Goal: Task Accomplishment & Management: Complete application form

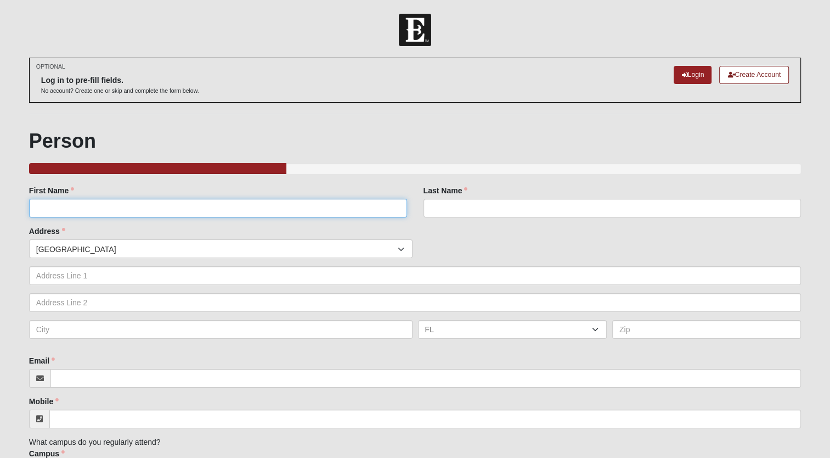
click at [300, 207] on input "First Name" at bounding box center [218, 208] width 378 height 19
type input "[PERSON_NAME]"
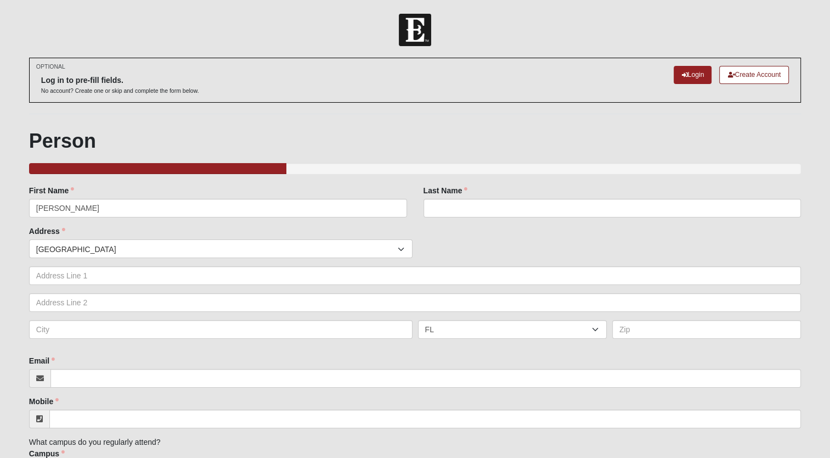
type input "Flight-Hawk"
type input "[STREET_ADDRESS]"
type input "[GEOGRAPHIC_DATA]"
type input "32233"
type input "[EMAIL_ADDRESS][DOMAIN_NAME]"
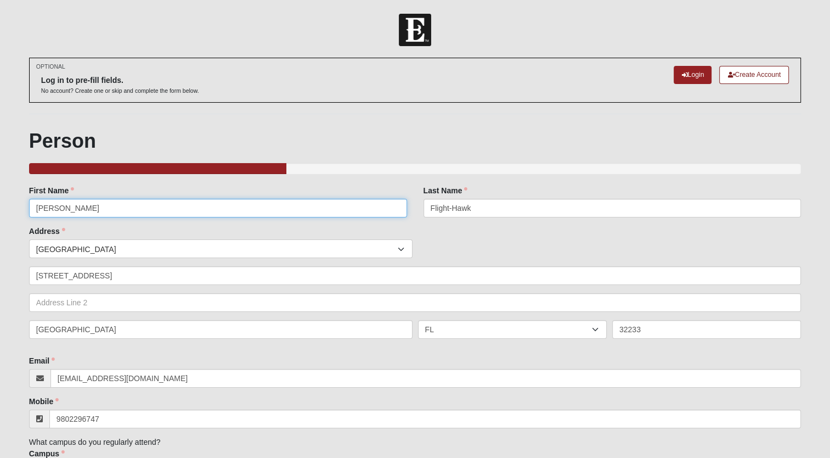
type input "[PHONE_NUMBER]"
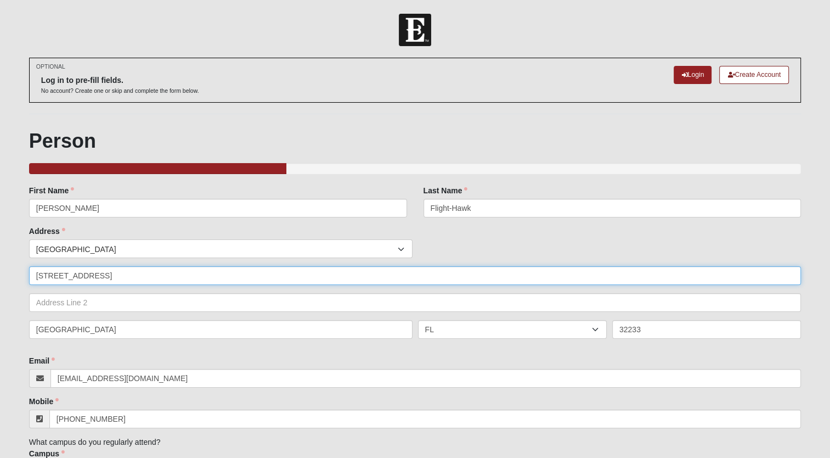
click at [167, 274] on input "[STREET_ADDRESS]" at bounding box center [415, 275] width 772 height 19
type input "8"
type input "623 Trumpet Vine Ct"
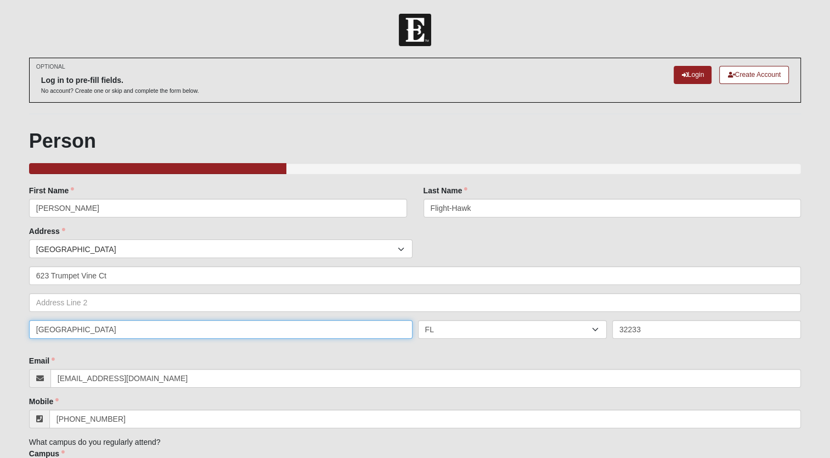
click at [115, 333] on input "[GEOGRAPHIC_DATA]" at bounding box center [221, 329] width 384 height 19
type input "A"
type input "[GEOGRAPHIC_DATA]"
click at [645, 329] on input "32233" at bounding box center [706, 329] width 189 height 19
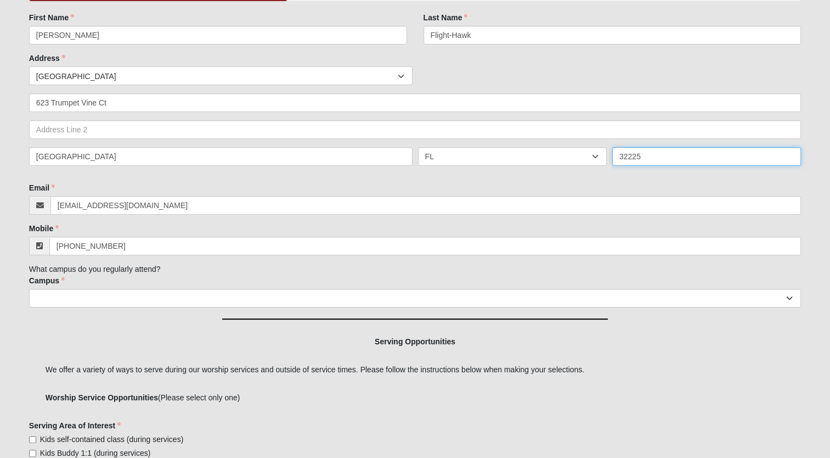
scroll to position [215, 0]
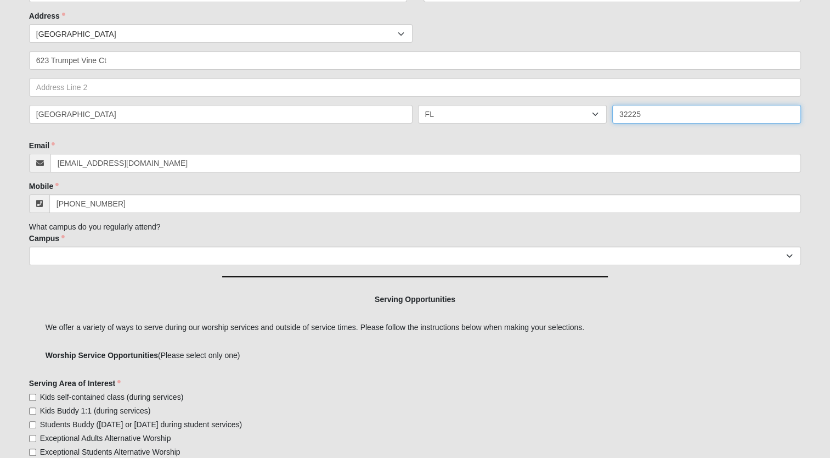
type input "32225"
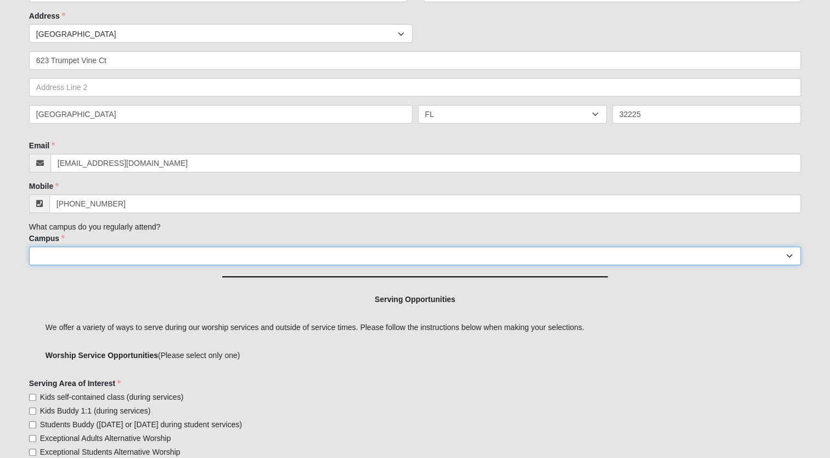
click at [286, 257] on select "Arlington Baymeadows Eleven22 Online [PERSON_NAME][GEOGRAPHIC_DATA] Jesup [GEOG…" at bounding box center [415, 255] width 772 height 19
select select "3"
click at [29, 246] on select "Arlington Baymeadows Eleven22 Online [PERSON_NAME][GEOGRAPHIC_DATA] Jesup [GEOG…" at bounding box center [415, 255] width 772 height 19
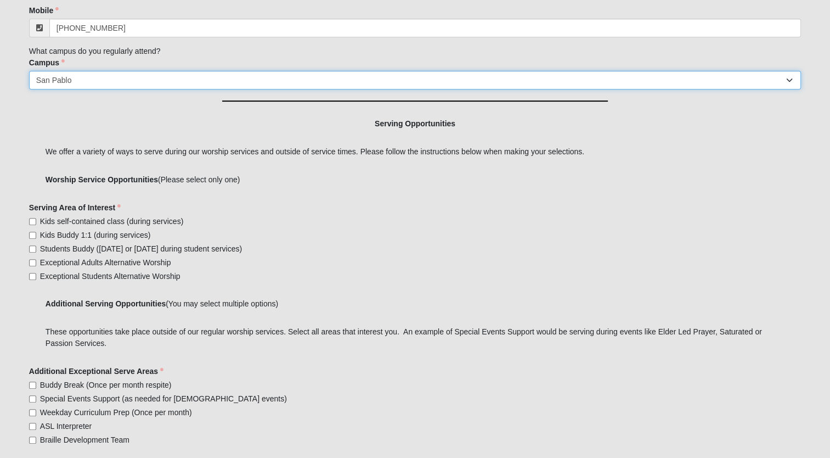
scroll to position [404, 0]
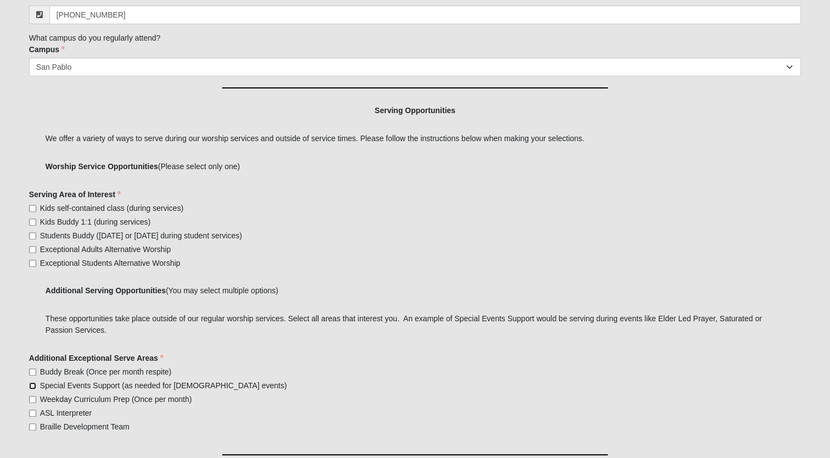
click at [31, 383] on input "Special Events Support (as needed for [DEMOGRAPHIC_DATA] events)" at bounding box center [32, 385] width 7 height 7
checkbox input "true"
click at [31, 372] on input "Buddy Break (Once per month respite)" at bounding box center [32, 371] width 7 height 7
checkbox input "true"
click at [31, 236] on input "Students Buddy ([DATE] or [DATE] during student services)" at bounding box center [32, 235] width 7 height 7
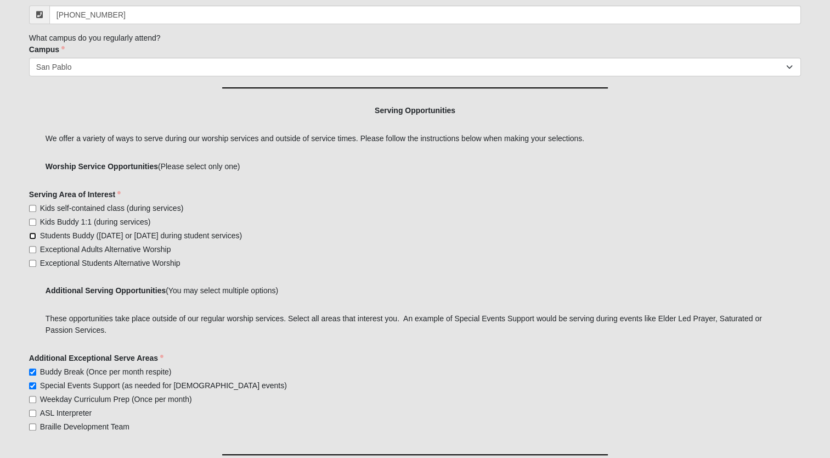
checkbox input "true"
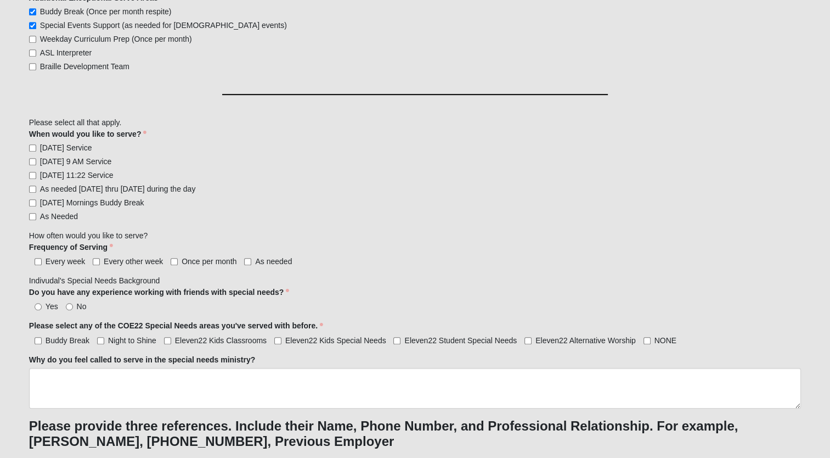
scroll to position [770, 0]
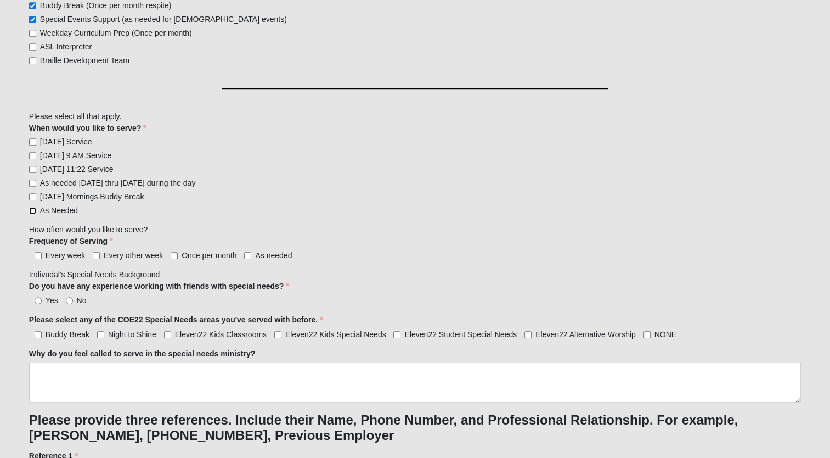
click at [32, 210] on input "As Needed" at bounding box center [32, 210] width 7 height 7
checkbox input "true"
click at [173, 253] on input "Once per month" at bounding box center [174, 255] width 7 height 7
checkbox input "true"
click at [247, 255] on input "As needed" at bounding box center [247, 255] width 7 height 7
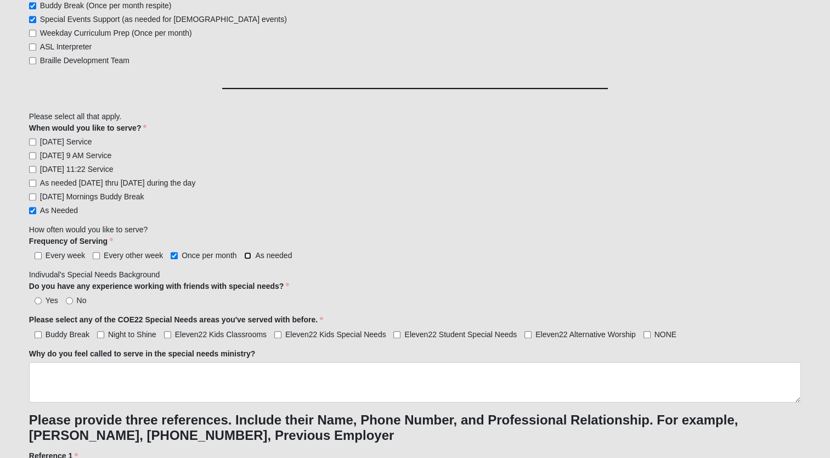
checkbox input "true"
click at [37, 300] on input "Yes" at bounding box center [38, 300] width 7 height 7
radio input "true"
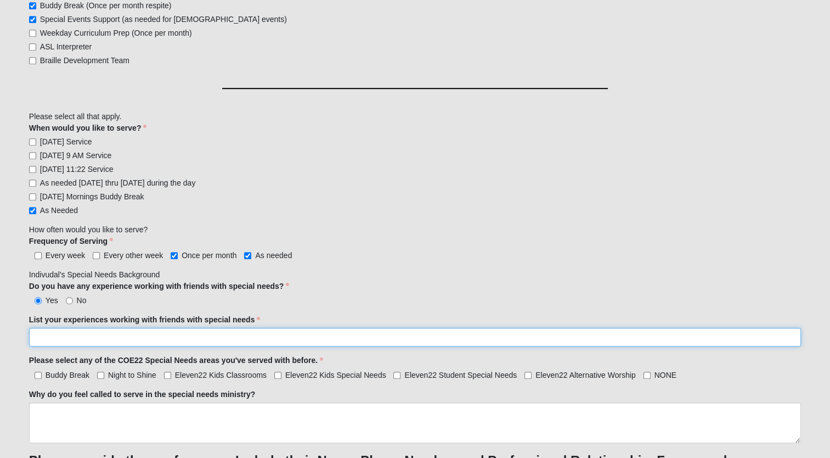
click at [56, 335] on input "List your experiences working with friends with special needs" at bounding box center [415, 337] width 772 height 19
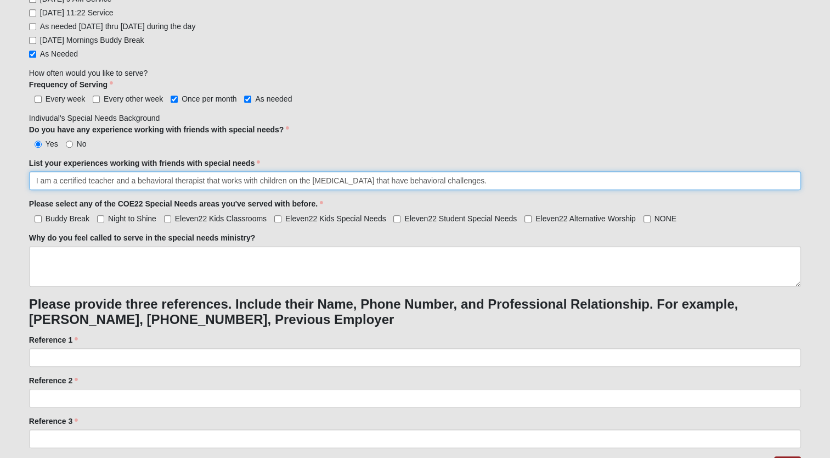
scroll to position [931, 0]
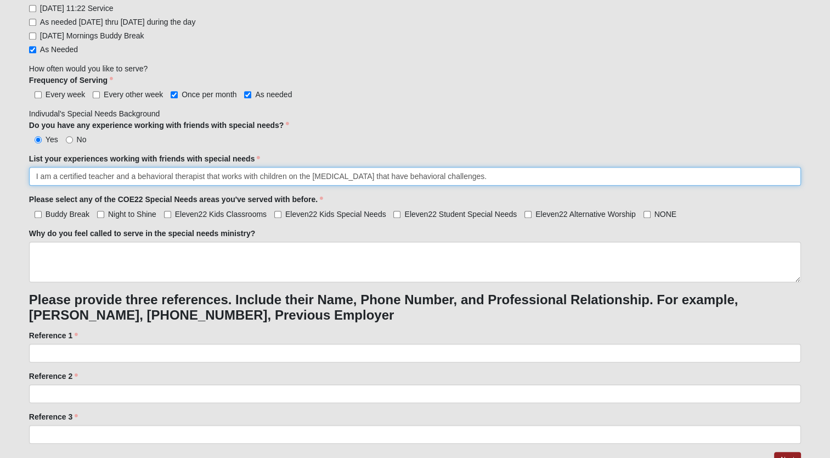
type input "I am a certified teacher and a behavioral therapist that works with children on…"
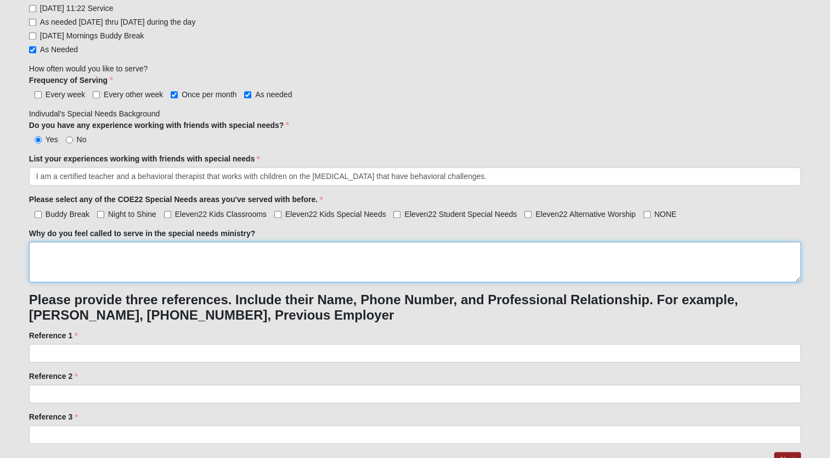
click at [414, 256] on textarea "Why do you feel called to serve in the special needs ministry?" at bounding box center [415, 261] width 772 height 41
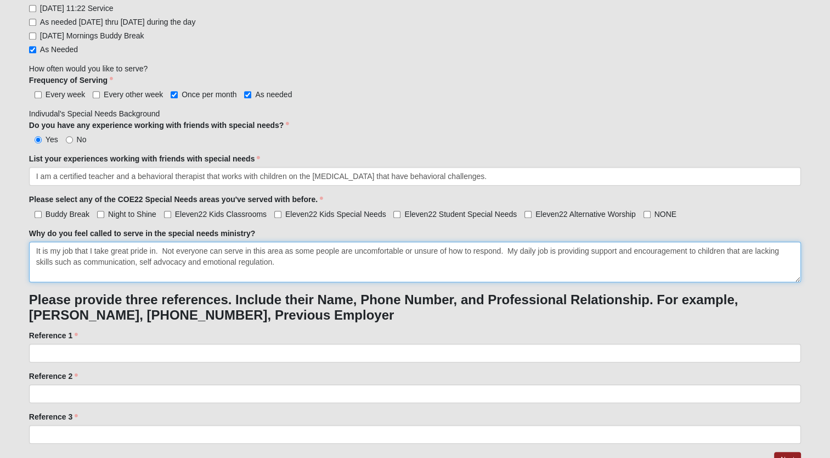
scroll to position [983, 0]
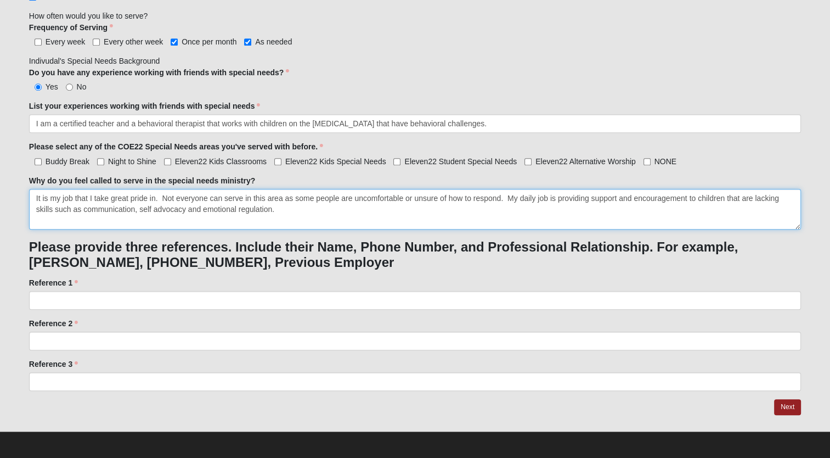
type textarea "It is my job that I take great pride in. Not everyone can serve in this area as…"
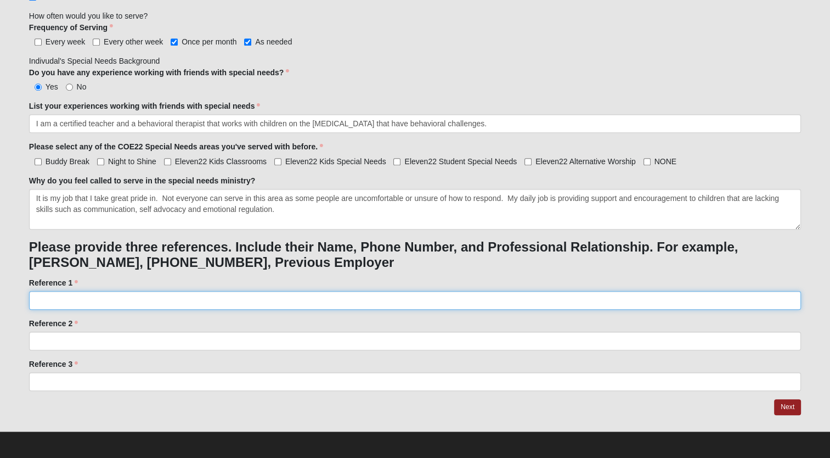
click at [105, 295] on input "Reference 1" at bounding box center [415, 300] width 772 height 19
type input "[PERSON_NAME]"
